Goal: Task Accomplishment & Management: Manage account settings

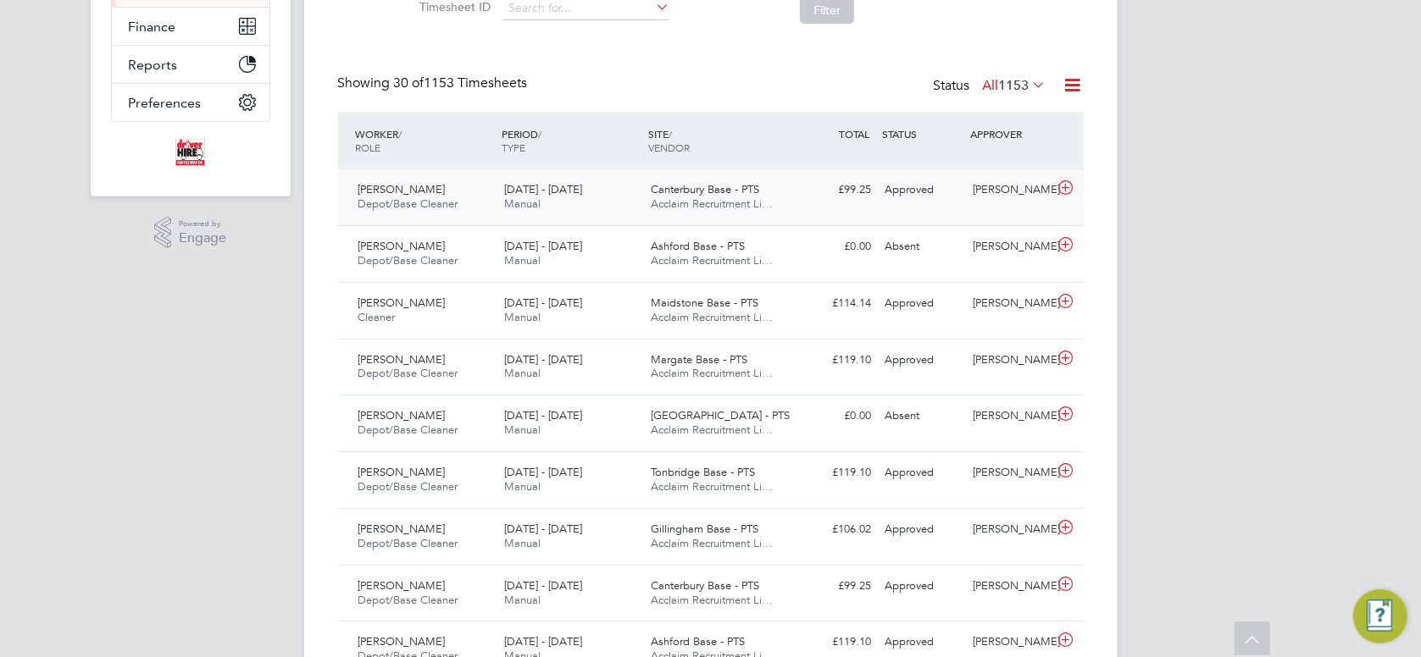
click at [721, 195] on span "Canterbury Base - PTS" at bounding box center [705, 189] width 108 height 14
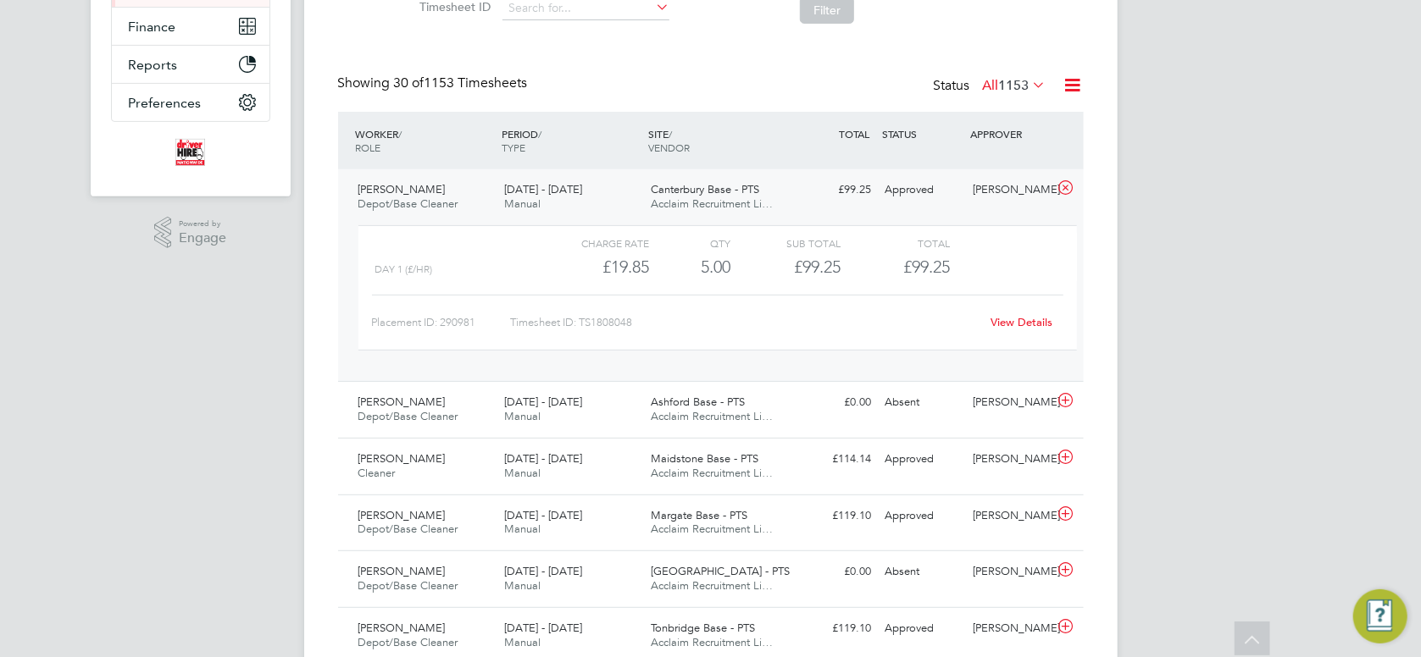
click at [557, 179] on div "[DATE] - [DATE] Manual" at bounding box center [570, 197] width 147 height 42
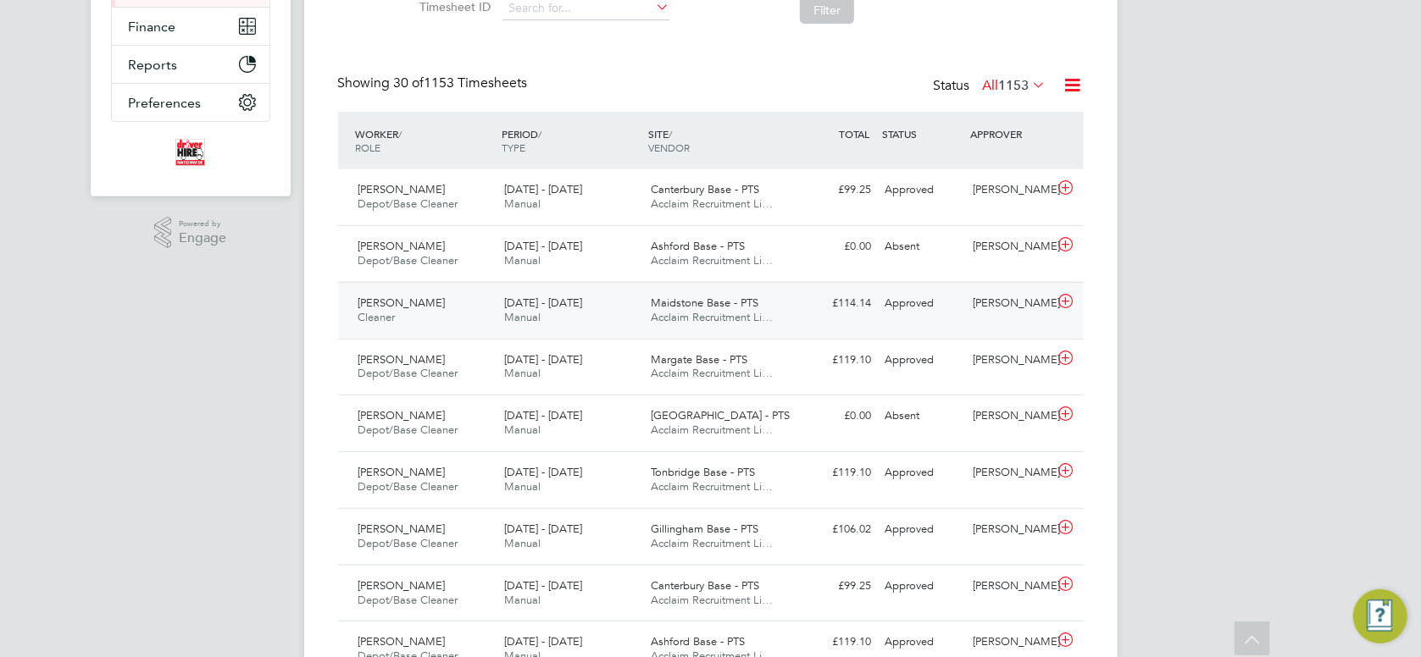
click at [568, 298] on span "[DATE] - [DATE]" at bounding box center [543, 303] width 78 height 14
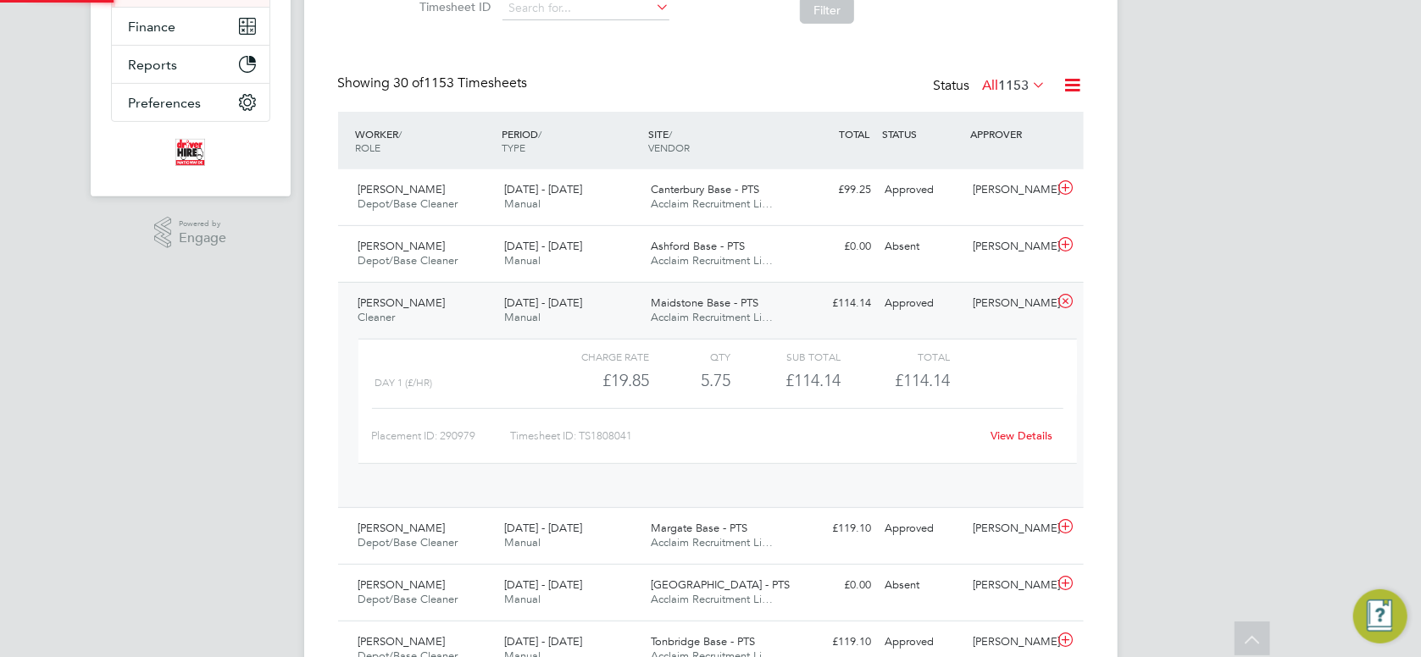
scroll to position [29, 165]
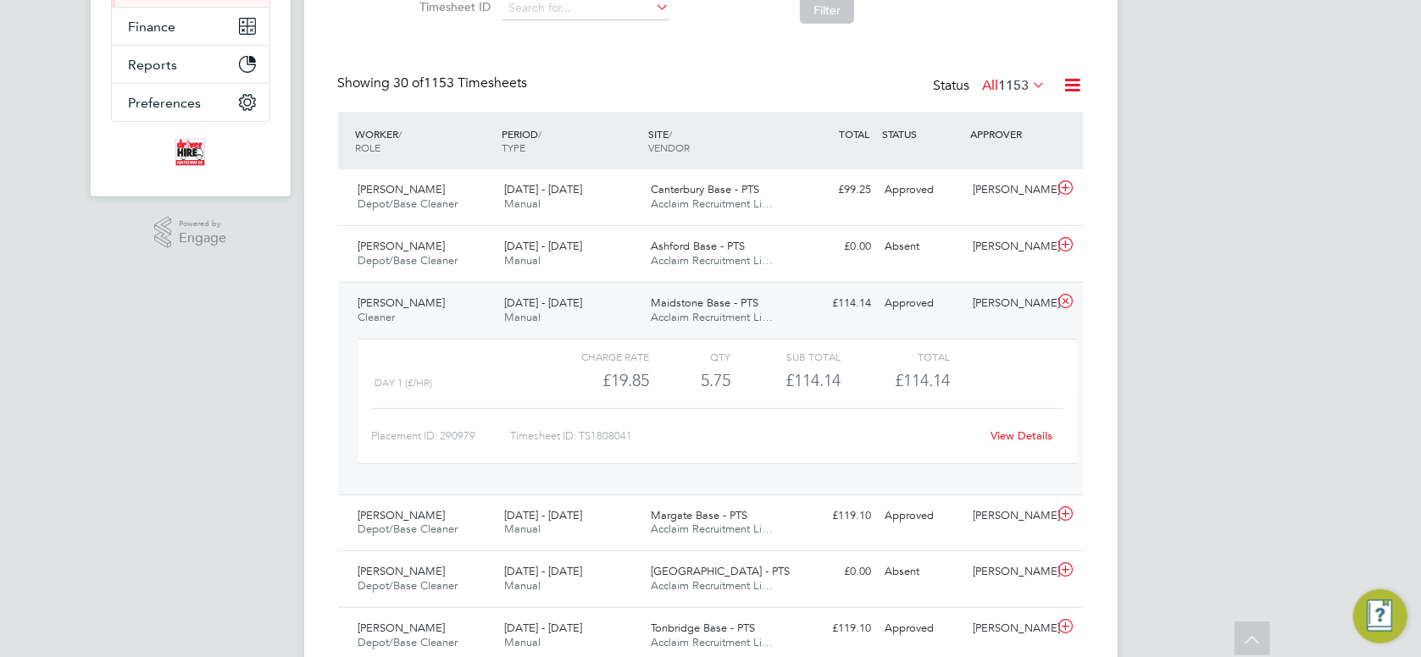
click at [441, 309] on div "[PERSON_NAME] Cleaner [DATE] - [DATE]" at bounding box center [425, 311] width 147 height 42
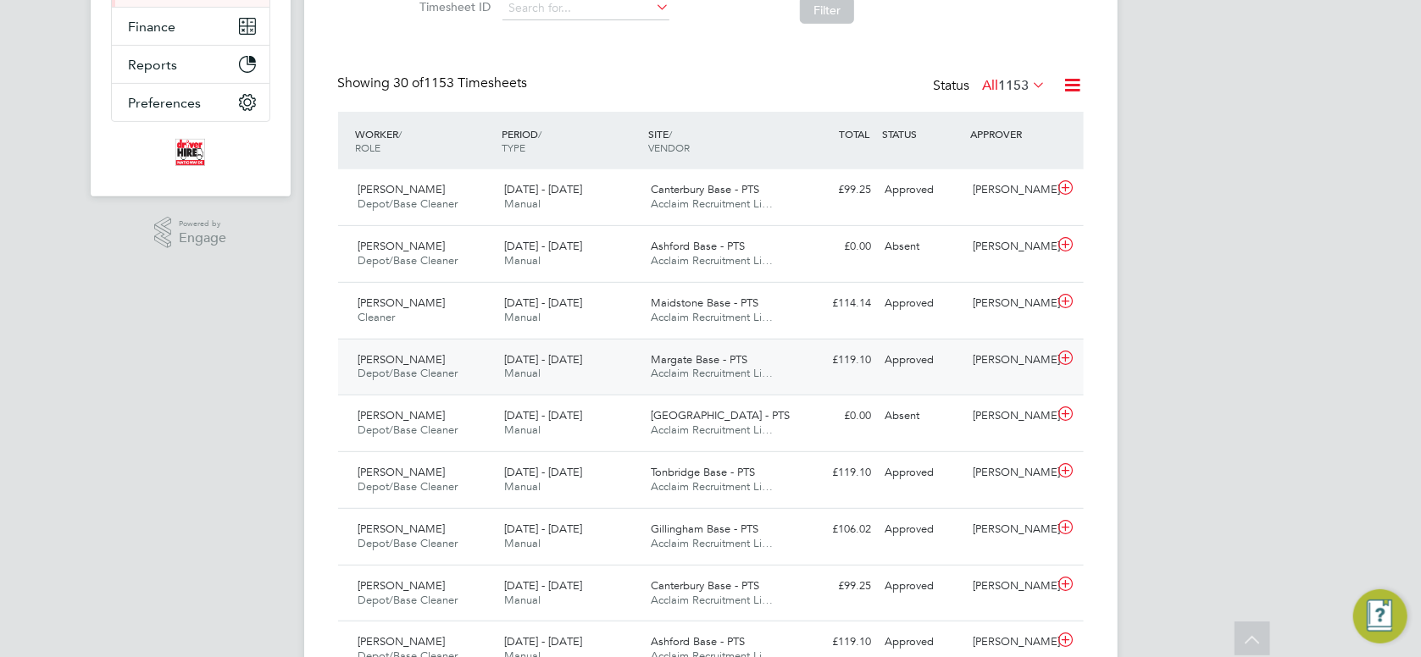
click at [413, 374] on span "Depot/Base Cleaner" at bounding box center [408, 373] width 100 height 14
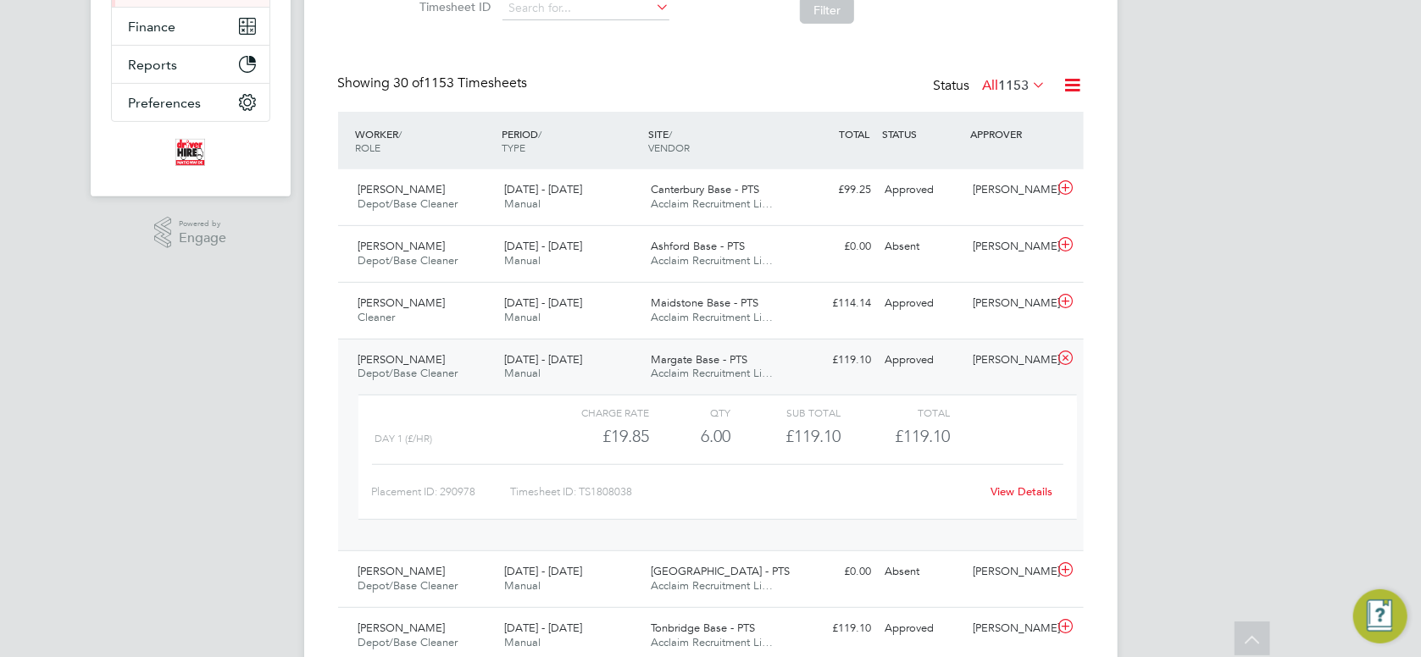
click at [535, 374] on span "Manual" at bounding box center [522, 373] width 36 height 14
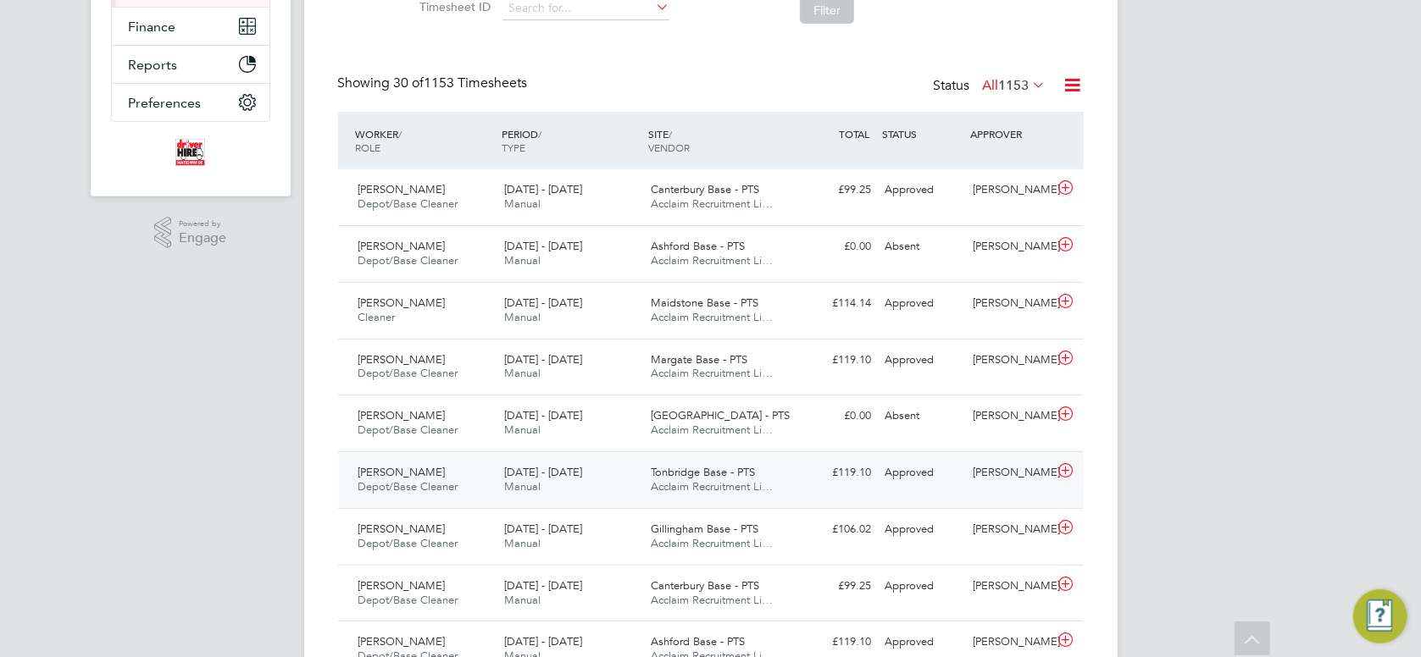
click at [552, 490] on div "[DATE] - [DATE] Manual" at bounding box center [570, 480] width 147 height 42
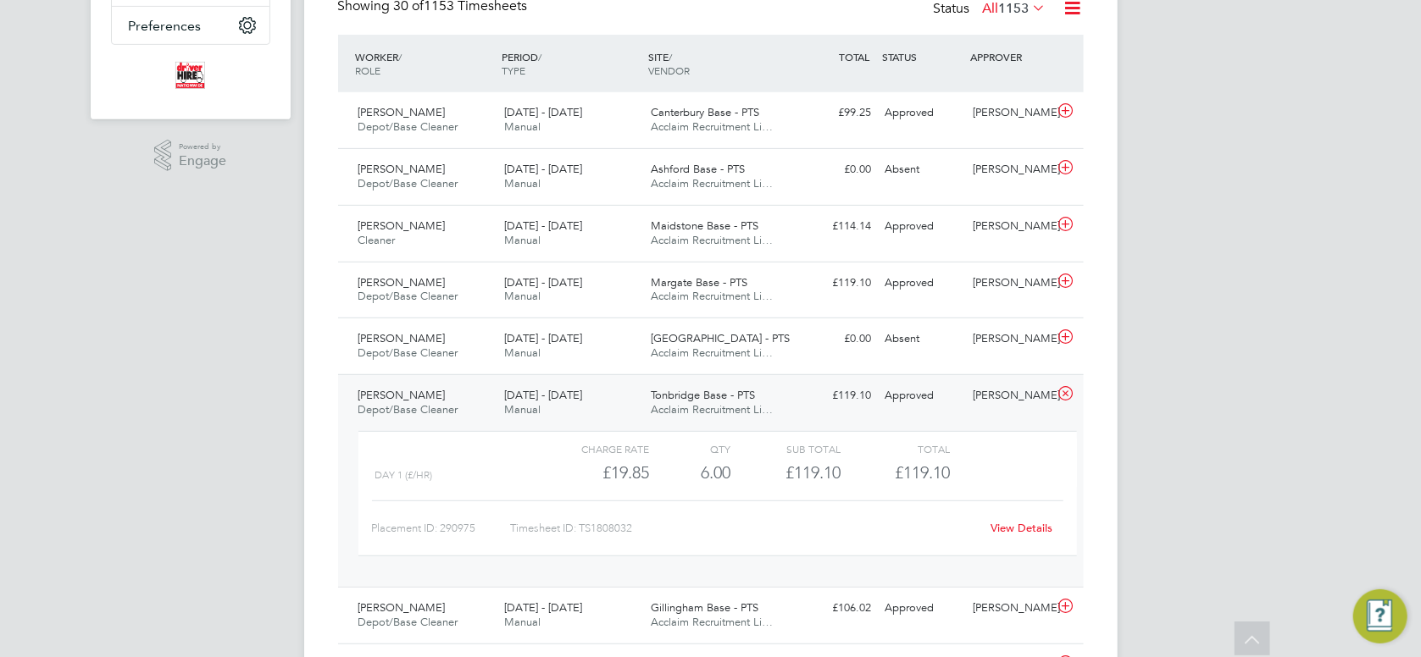
scroll to position [564, 0]
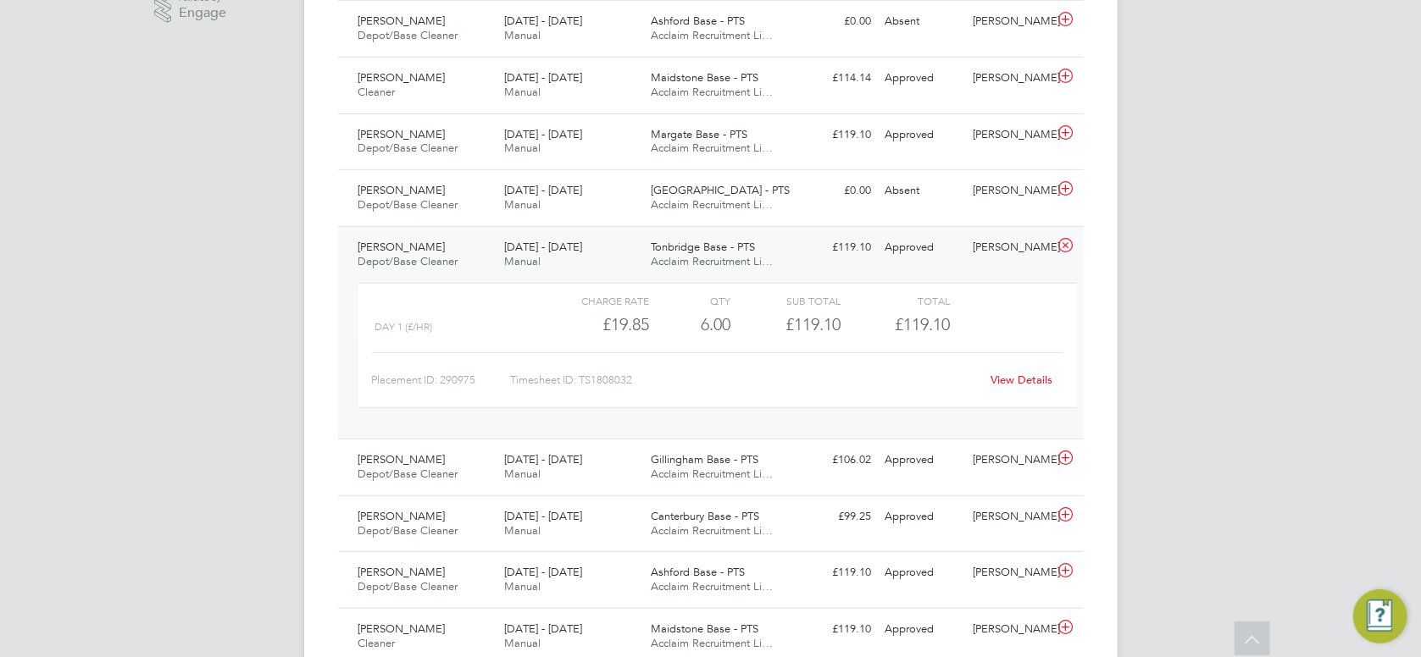
click at [695, 257] on span "Acclaim Recruitment Li…" at bounding box center [712, 261] width 122 height 14
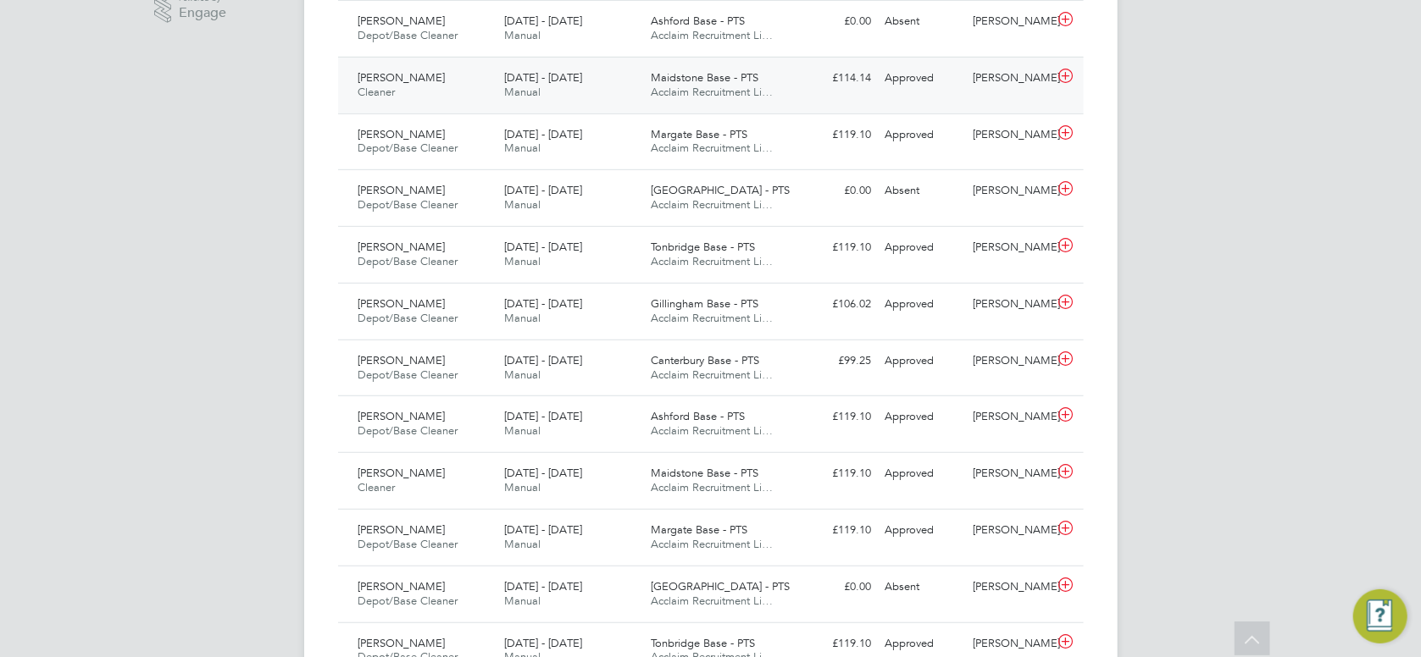
click at [664, 75] on span "Maidstone Base - PTS" at bounding box center [705, 77] width 108 height 14
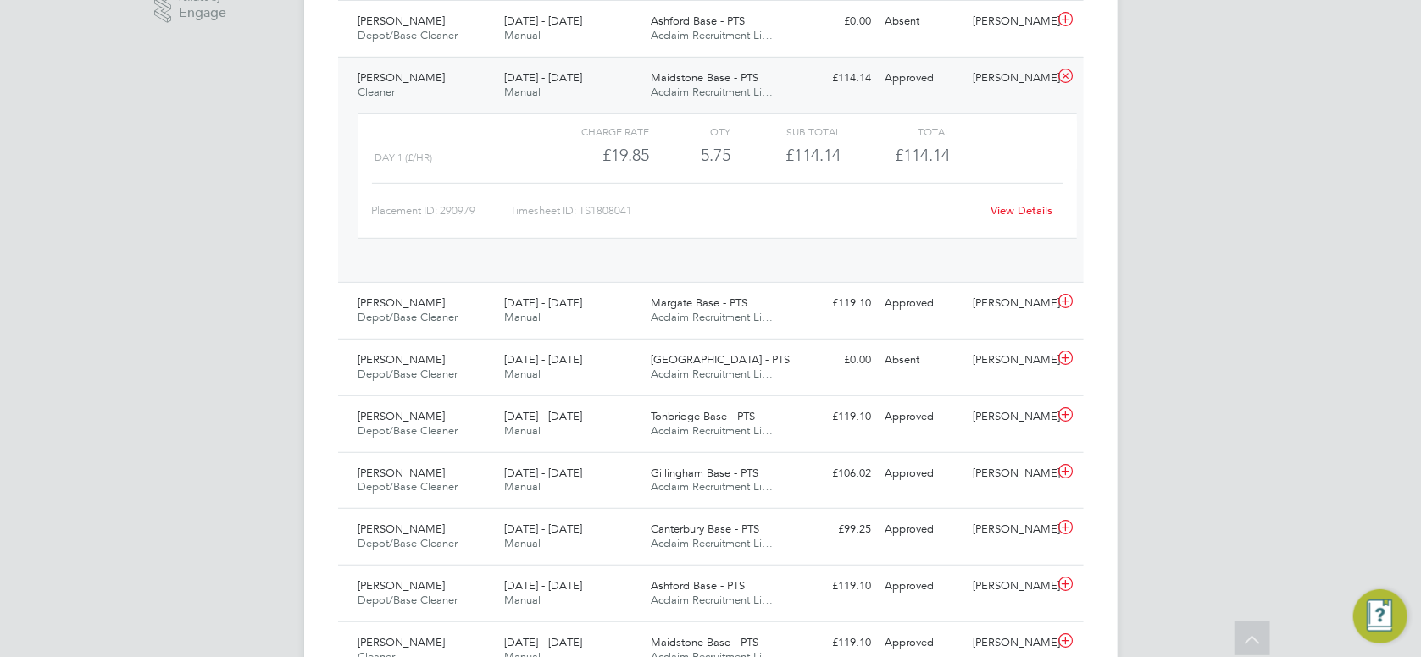
scroll to position [29, 165]
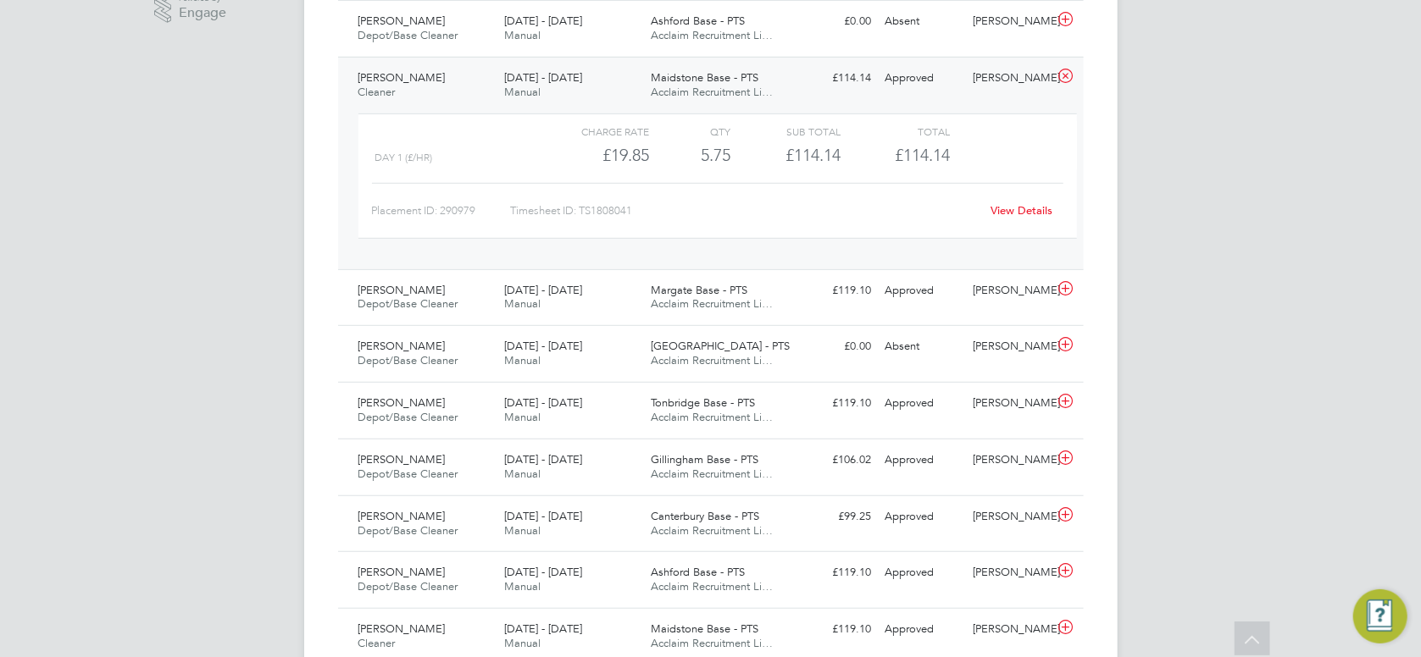
click at [411, 83] on span "[PERSON_NAME]" at bounding box center [401, 77] width 87 height 14
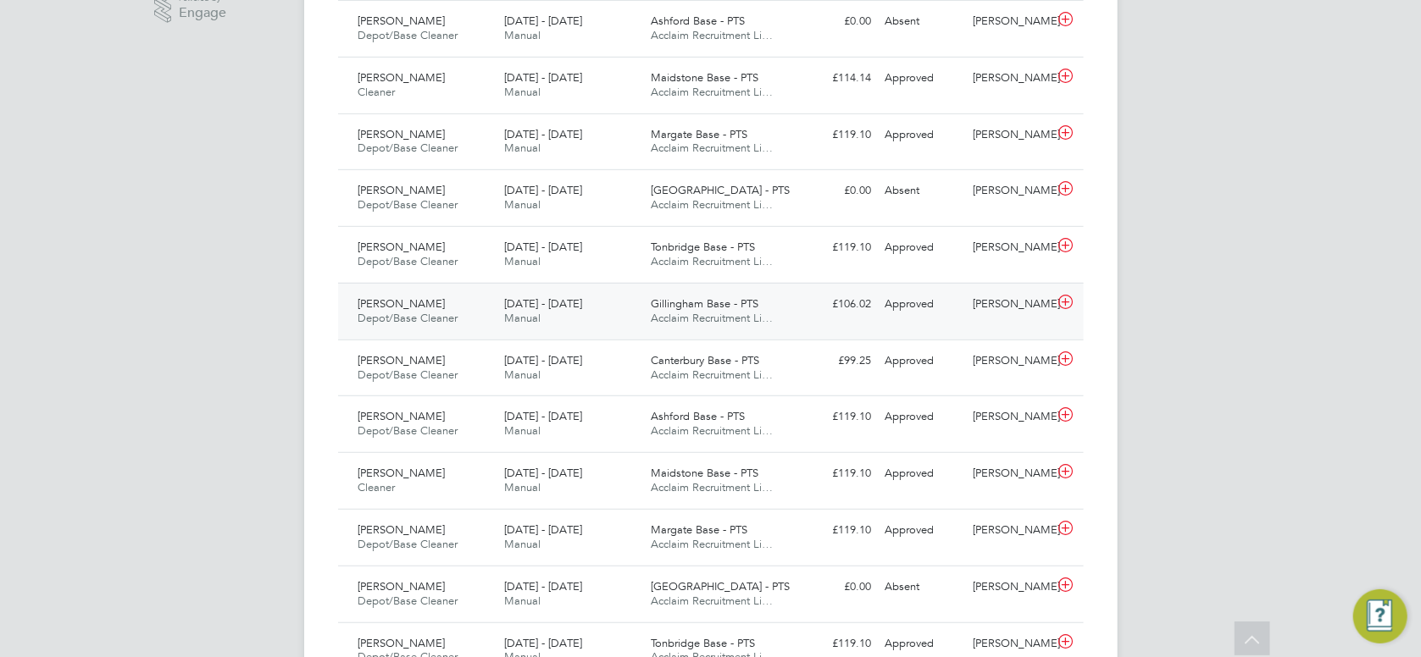
click at [529, 301] on span "[DATE] - [DATE]" at bounding box center [543, 304] width 78 height 14
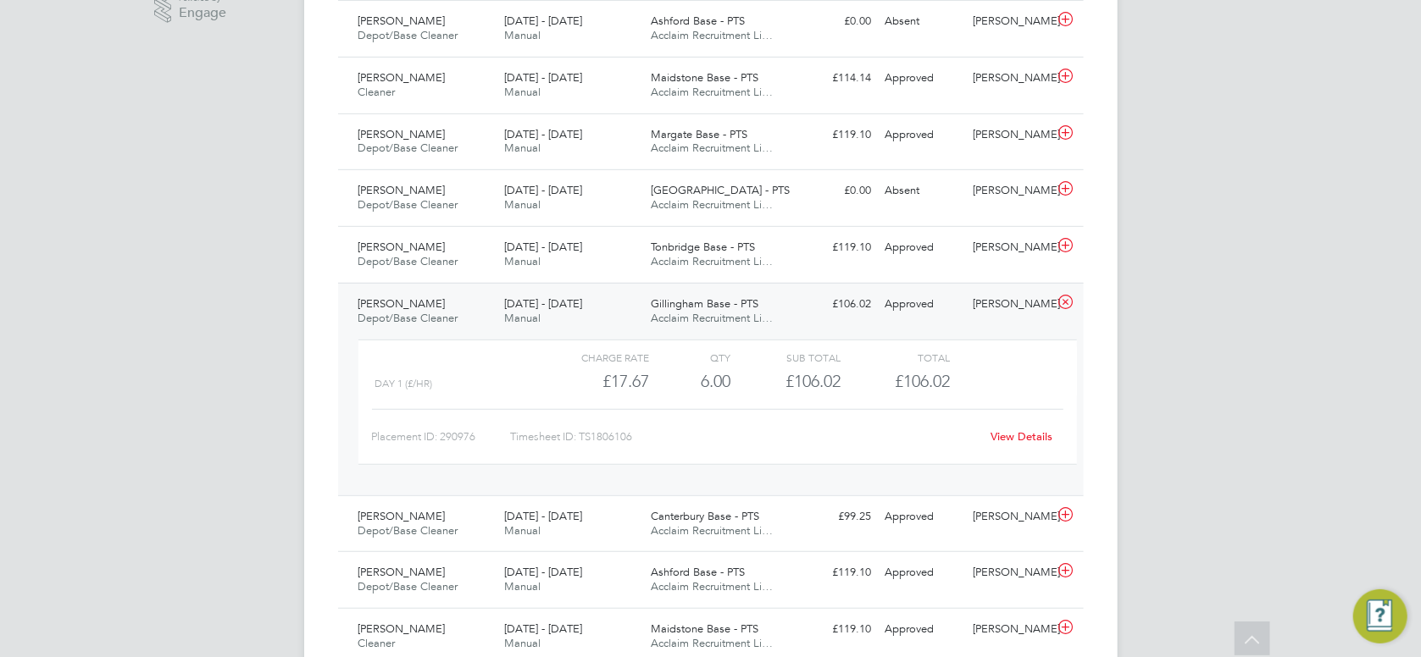
click at [626, 321] on div "[DATE] - [DATE] Manual" at bounding box center [570, 312] width 147 height 42
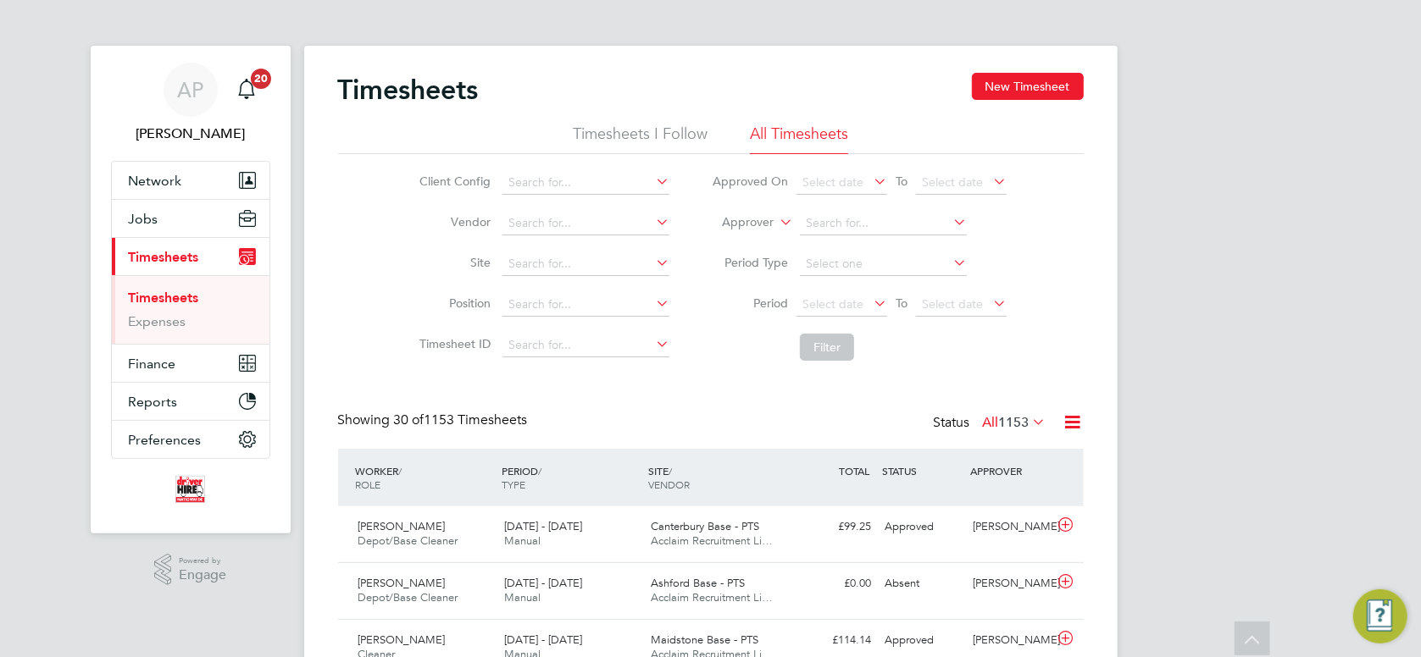
scroll to position [0, 0]
